Goal: Task Accomplishment & Management: Manage account settings

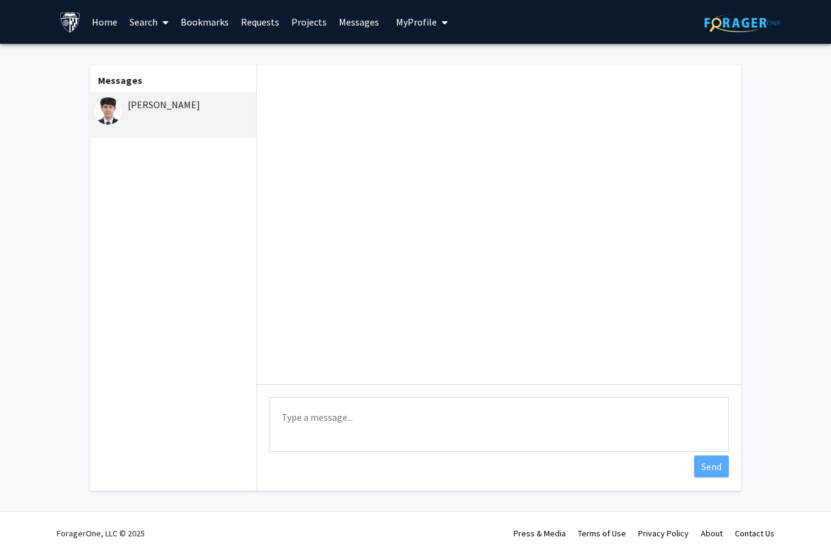
click at [205, 15] on link "Bookmarks" at bounding box center [205, 22] width 60 height 43
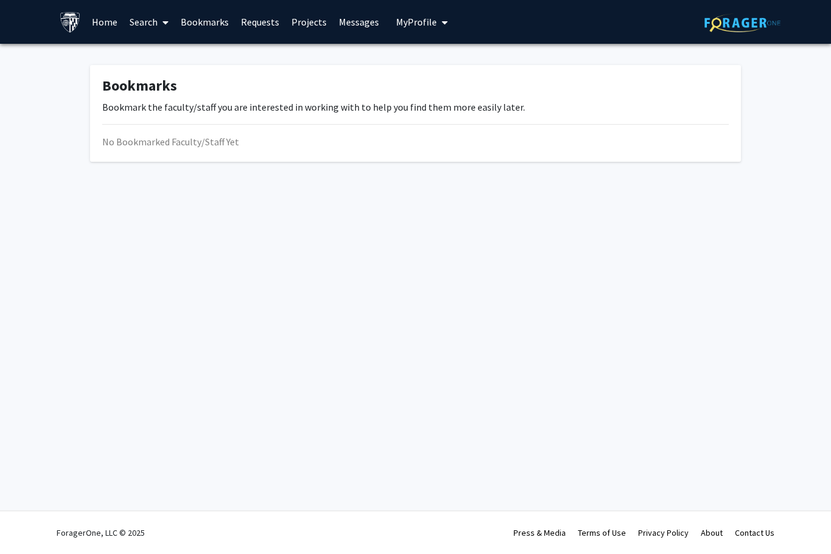
click at [256, 19] on link "Requests" at bounding box center [260, 22] width 50 height 43
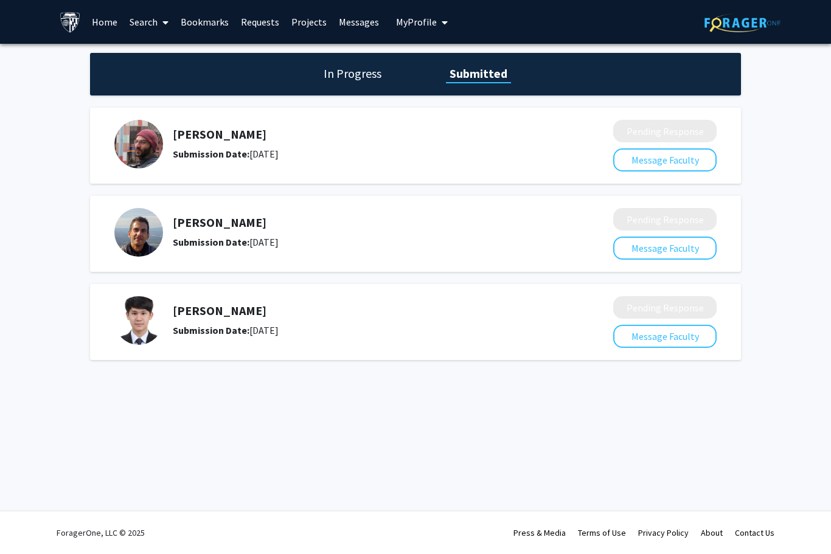
click at [333, 71] on h1 "In Progress" at bounding box center [352, 73] width 65 height 17
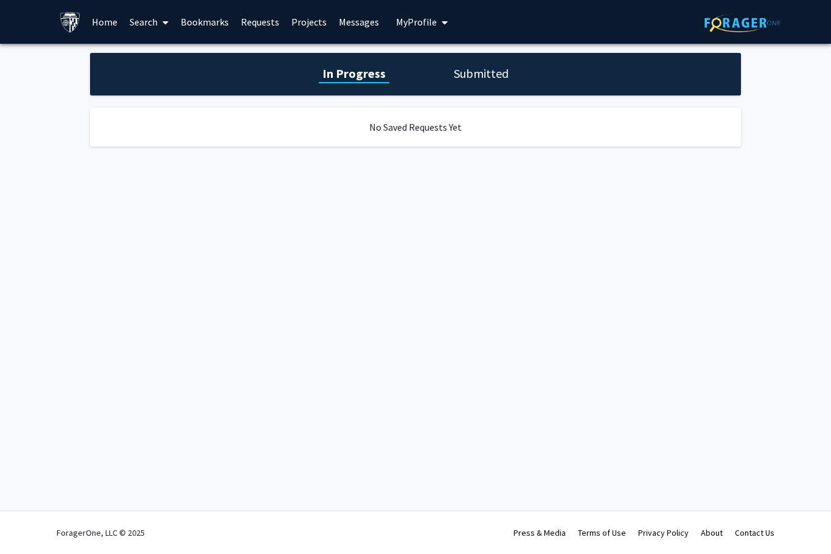
click at [440, 74] on div "In Progress Submitted" at bounding box center [415, 74] width 651 height 43
click at [450, 77] on h1 "Submitted" at bounding box center [481, 73] width 62 height 17
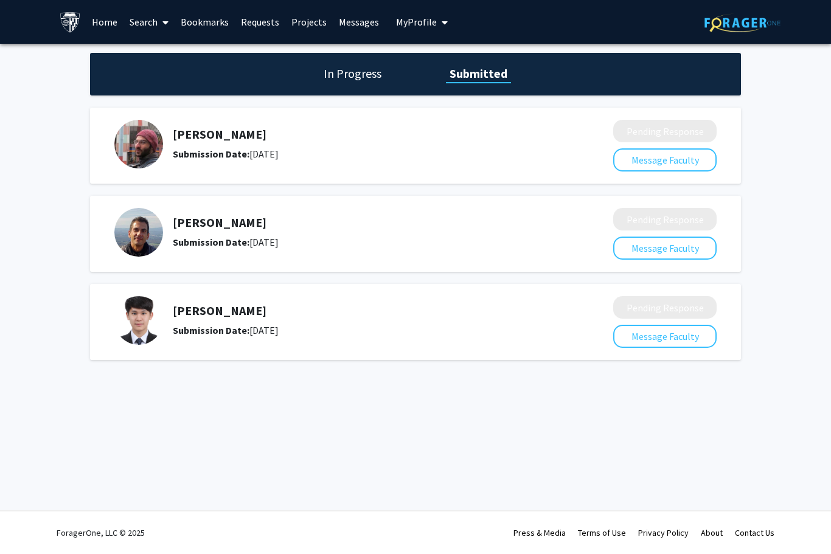
click at [127, 311] on img at bounding box center [138, 320] width 49 height 49
click at [130, 308] on img at bounding box center [138, 320] width 49 height 49
